Goal: Navigation & Orientation: Find specific page/section

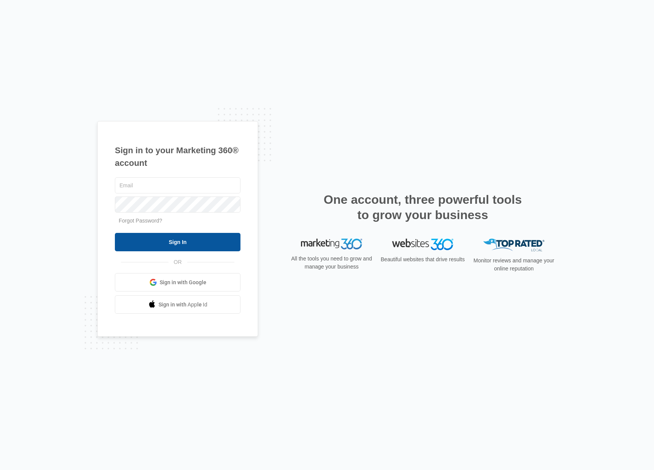
type input "[EMAIL_ADDRESS][DOMAIN_NAME]"
click at [168, 243] on input "Sign In" at bounding box center [178, 242] width 126 height 18
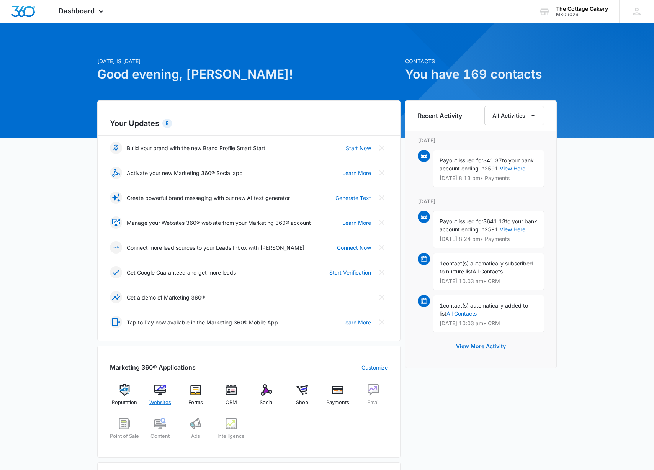
click at [157, 391] on img at bounding box center [159, 389] width 11 height 11
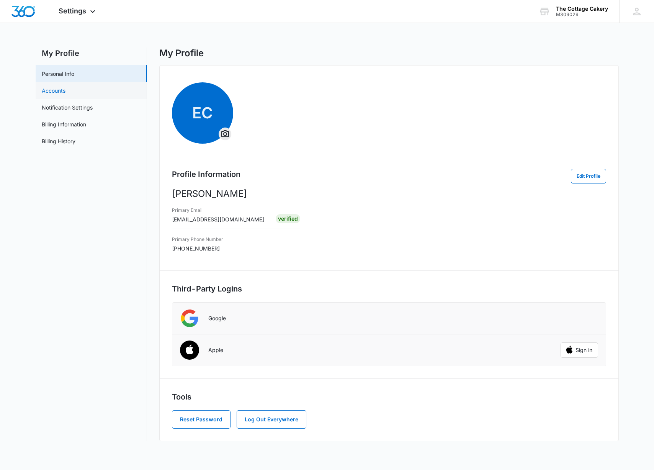
click at [65, 93] on link "Accounts" at bounding box center [54, 91] width 24 height 8
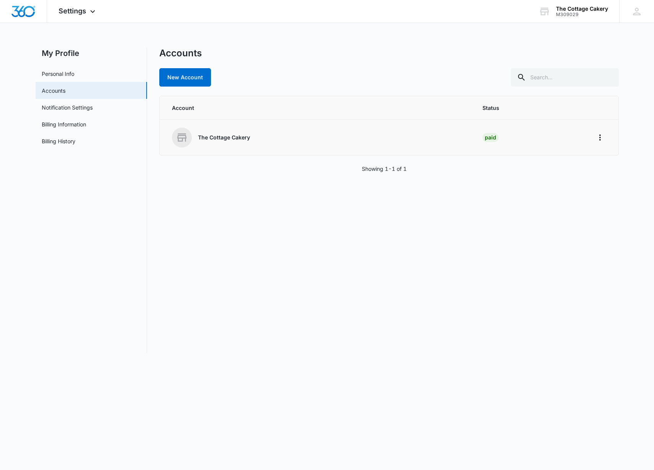
click at [211, 137] on p "The Cottage Cakery" at bounding box center [224, 138] width 52 height 8
click at [600, 138] on icon "Home" at bounding box center [600, 137] width 9 height 9
click at [563, 160] on div "Go to Dashboard" at bounding box center [566, 158] width 43 height 5
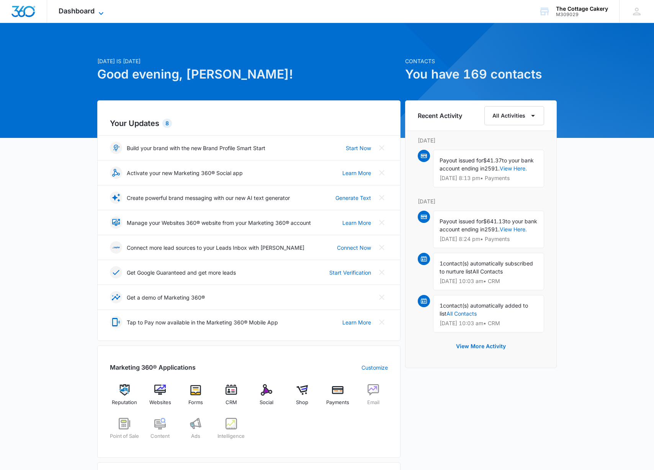
click at [102, 13] on icon at bounding box center [101, 13] width 5 height 3
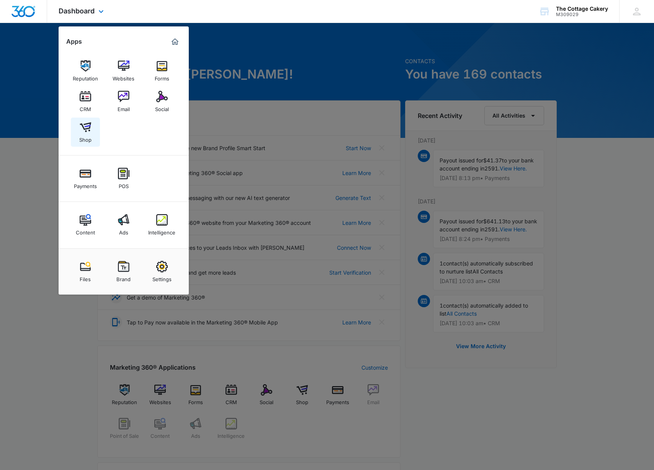
click at [82, 128] on img at bounding box center [85, 126] width 11 height 11
